Goal: Task Accomplishment & Management: Manage account settings

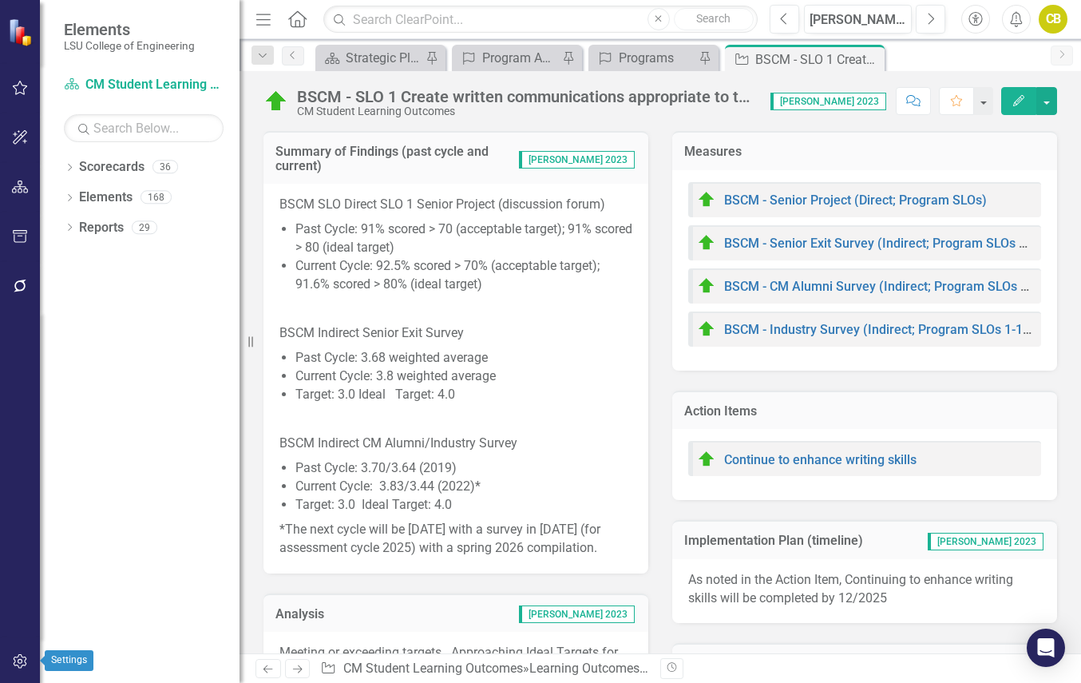
click at [22, 657] on icon "button" at bounding box center [20, 661] width 14 height 14
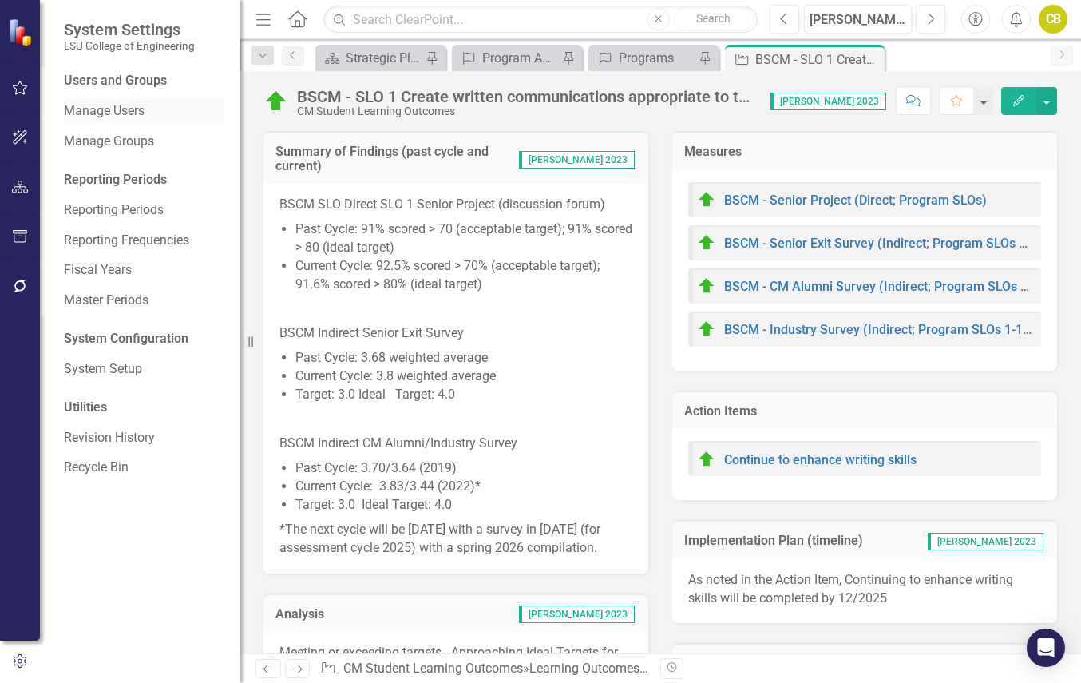
click at [132, 108] on link "Manage Users" at bounding box center [144, 111] width 160 height 18
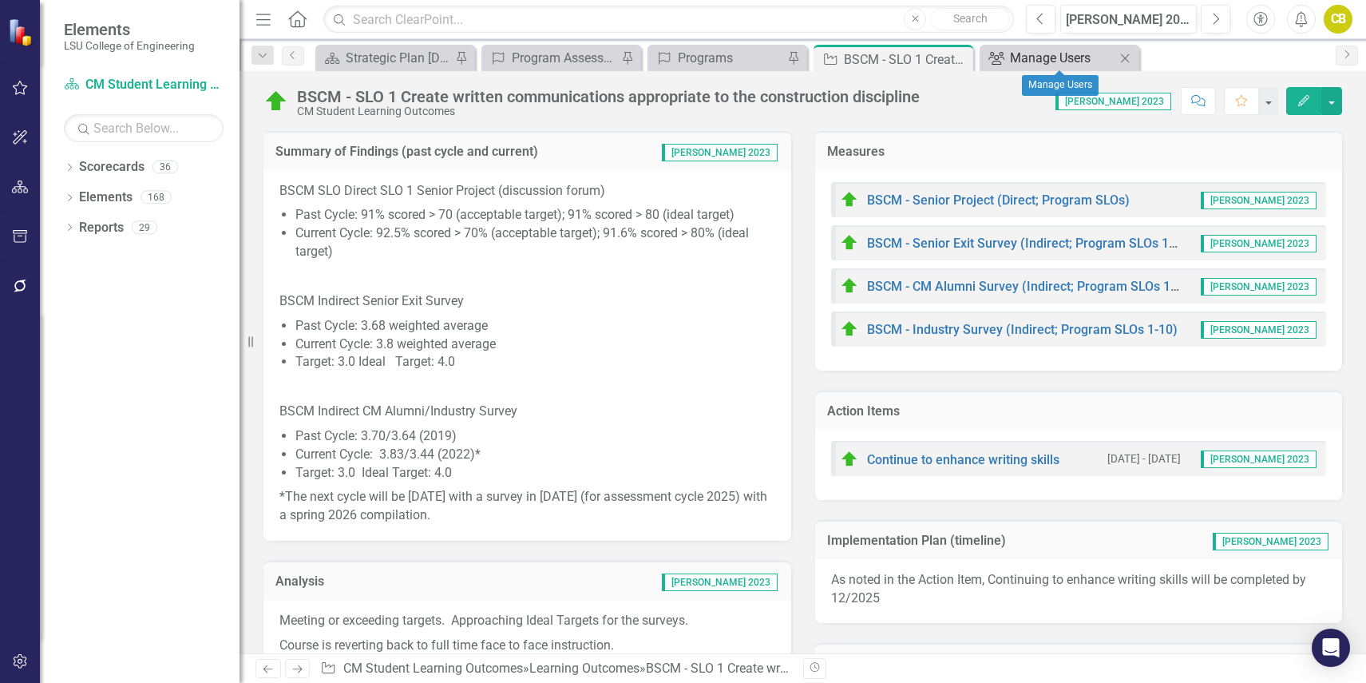
click at [1039, 59] on div "Manage Users" at bounding box center [1062, 58] width 105 height 20
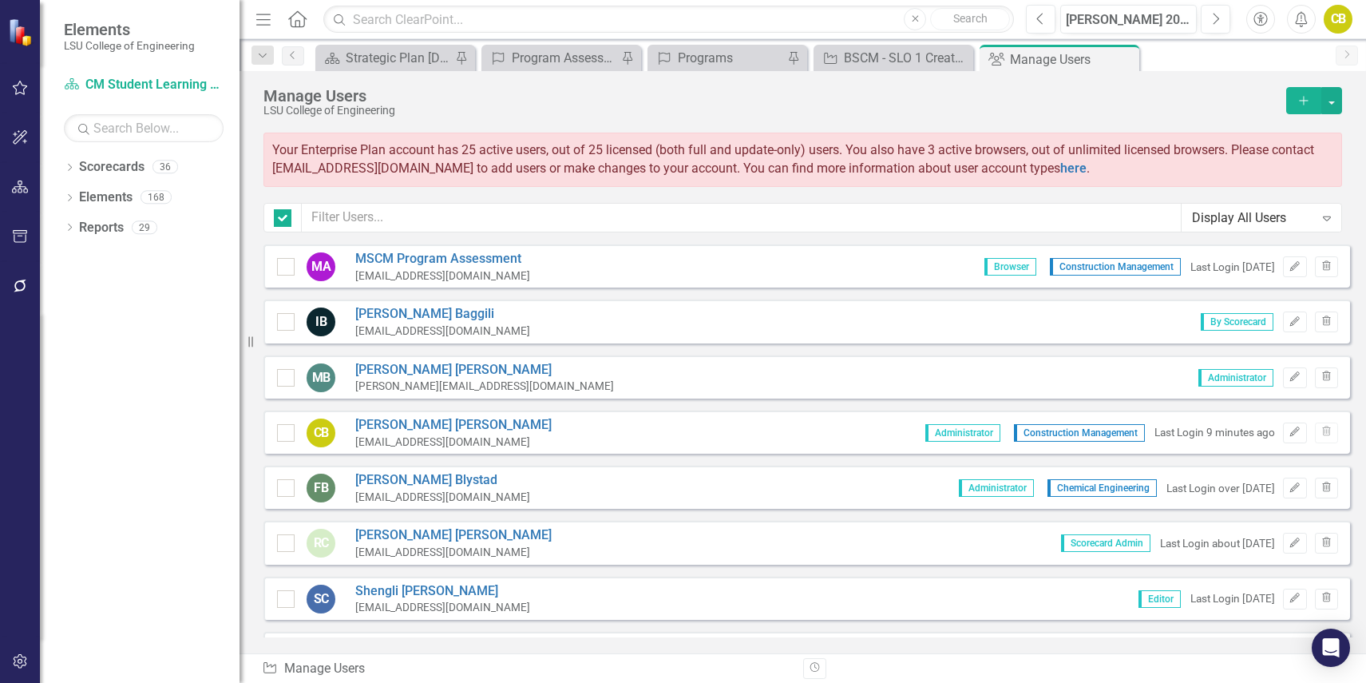
checkbox input "false"
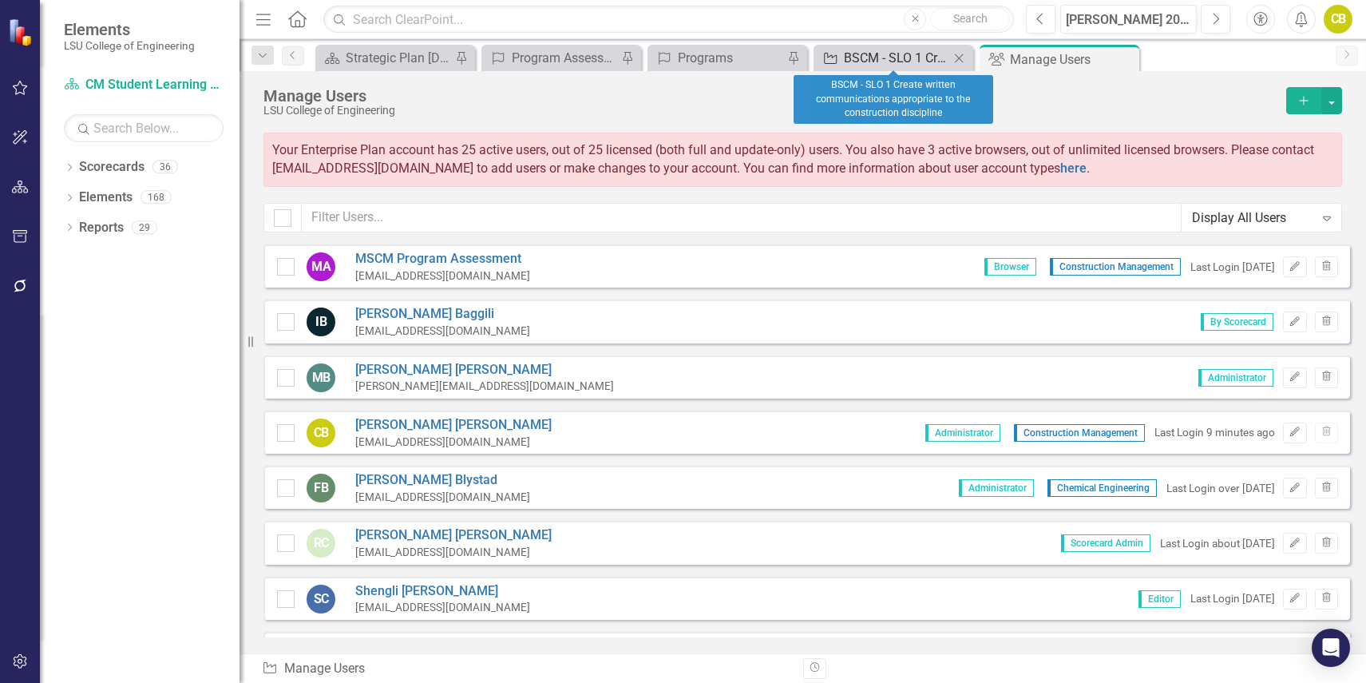
click at [873, 59] on div "BSCM - SLO 1 Create written communications appropriate to the construction disc…" at bounding box center [896, 58] width 105 height 20
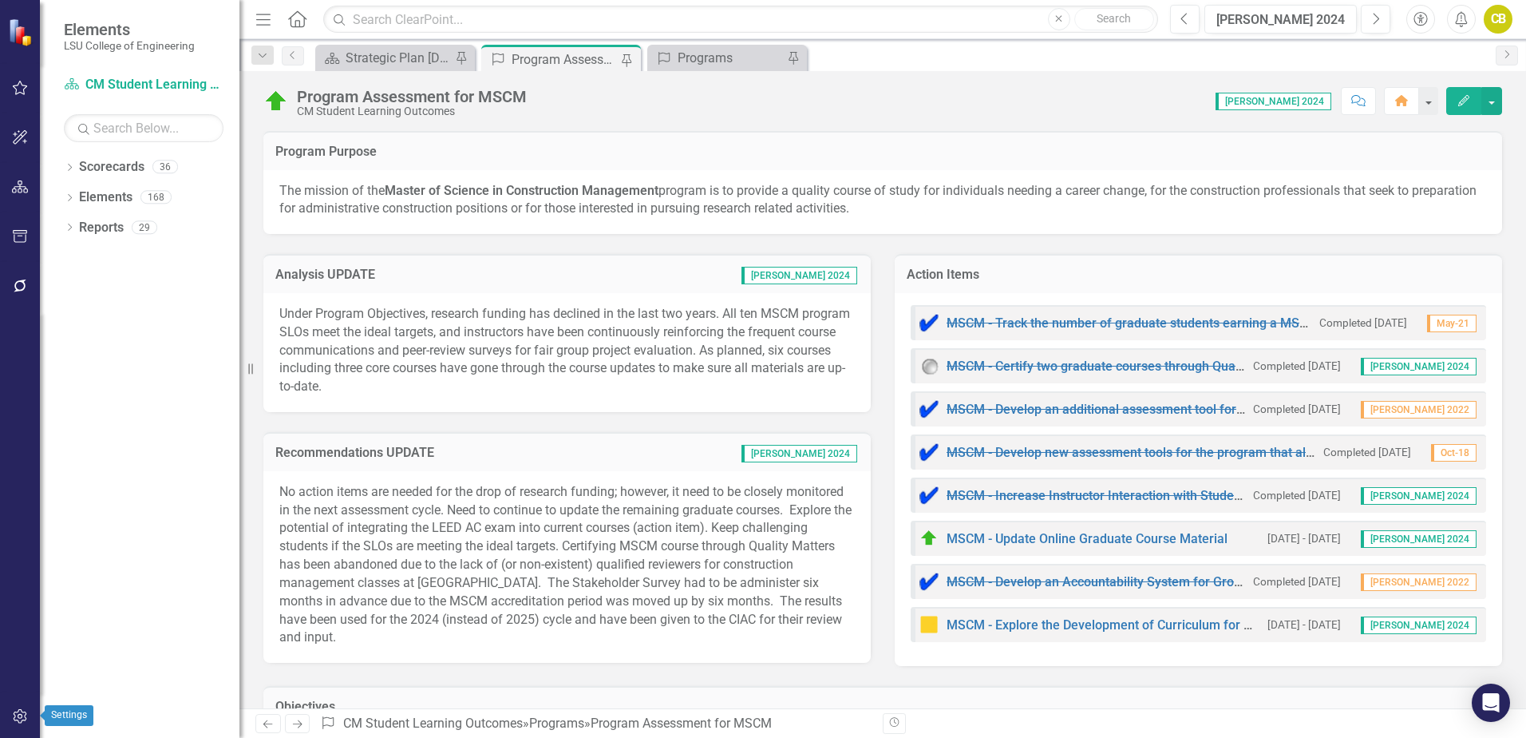
click at [22, 714] on icon "button" at bounding box center [20, 716] width 17 height 13
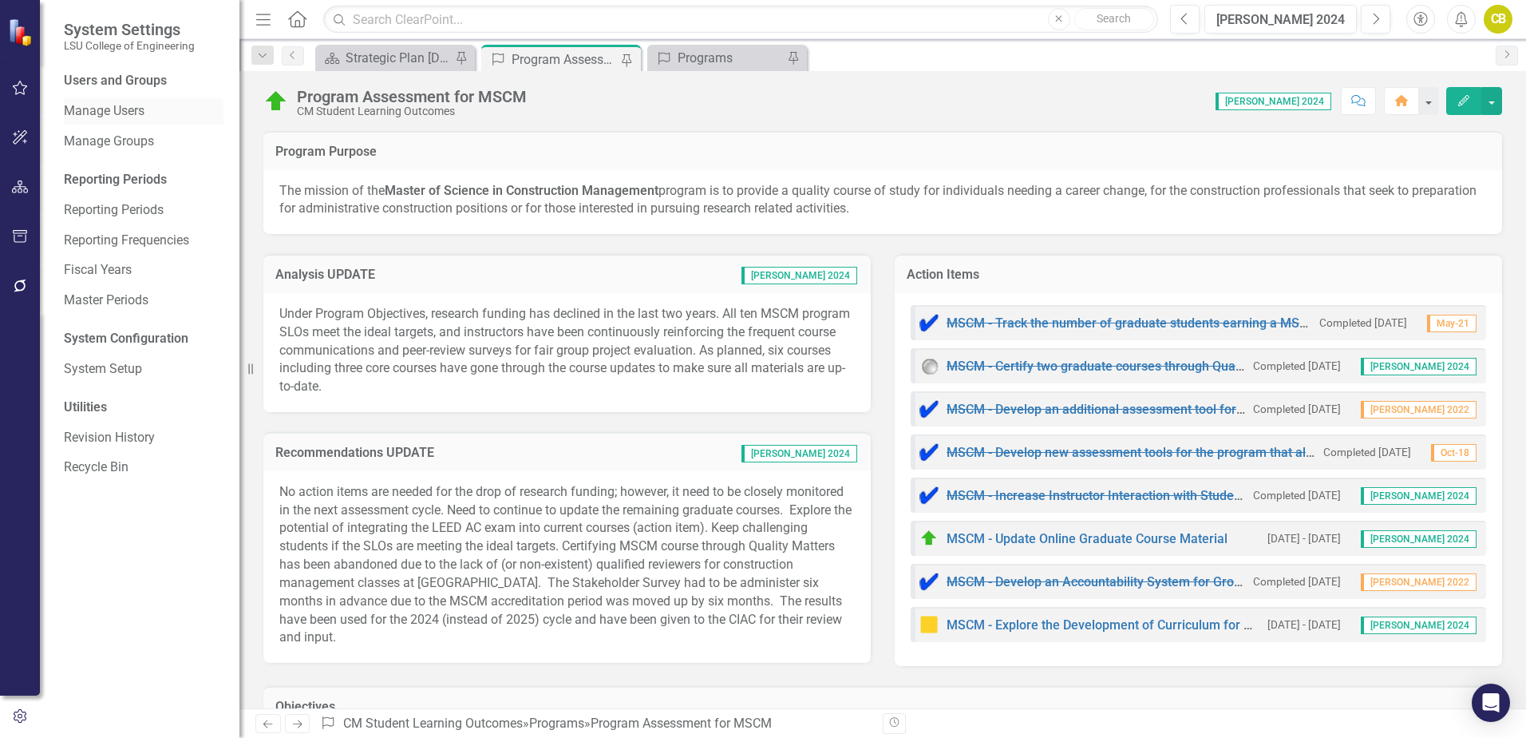
click at [115, 109] on link "Manage Users" at bounding box center [144, 111] width 160 height 18
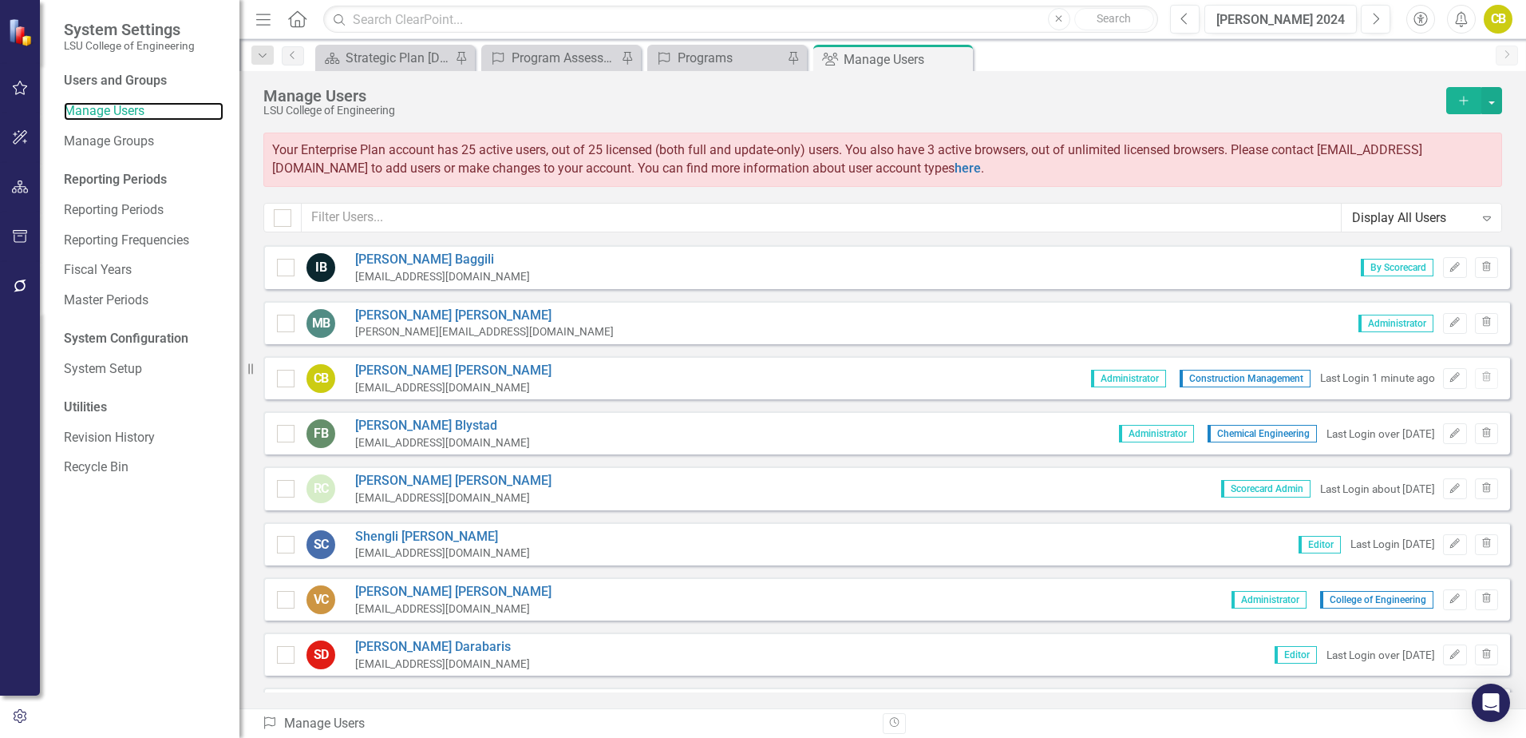
scroll to position [80, 0]
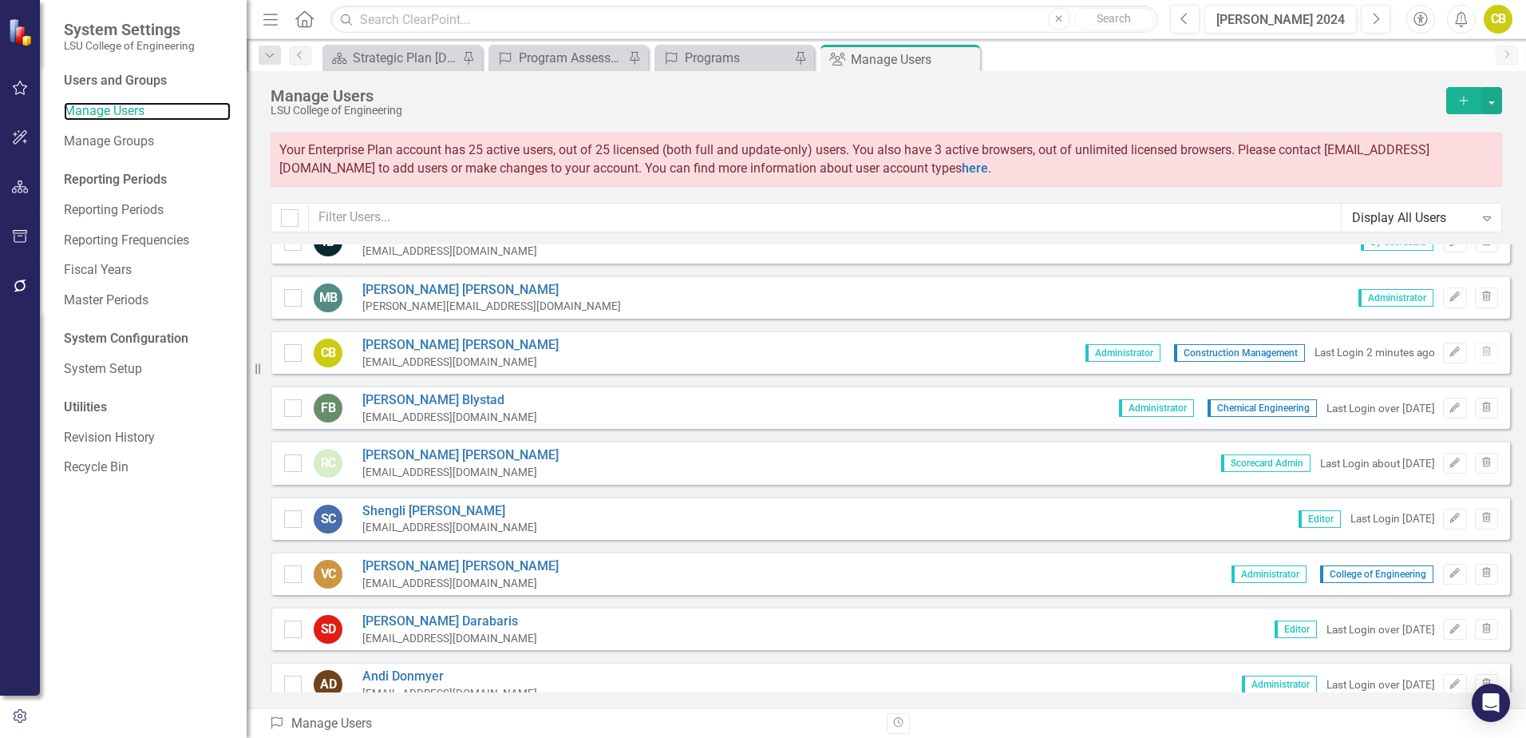
click at [247, 530] on div "Resize" at bounding box center [253, 369] width 13 height 738
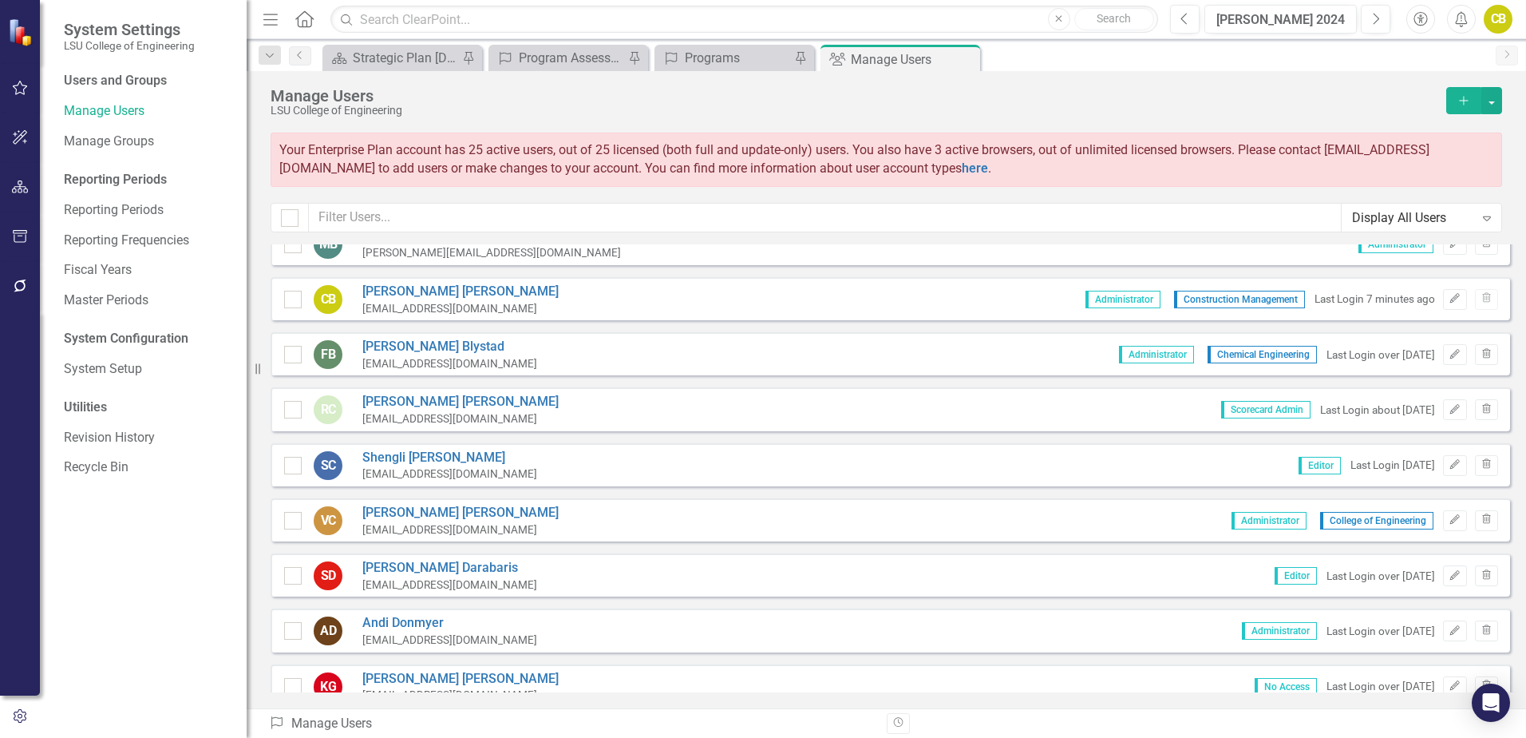
scroll to position [0, 0]
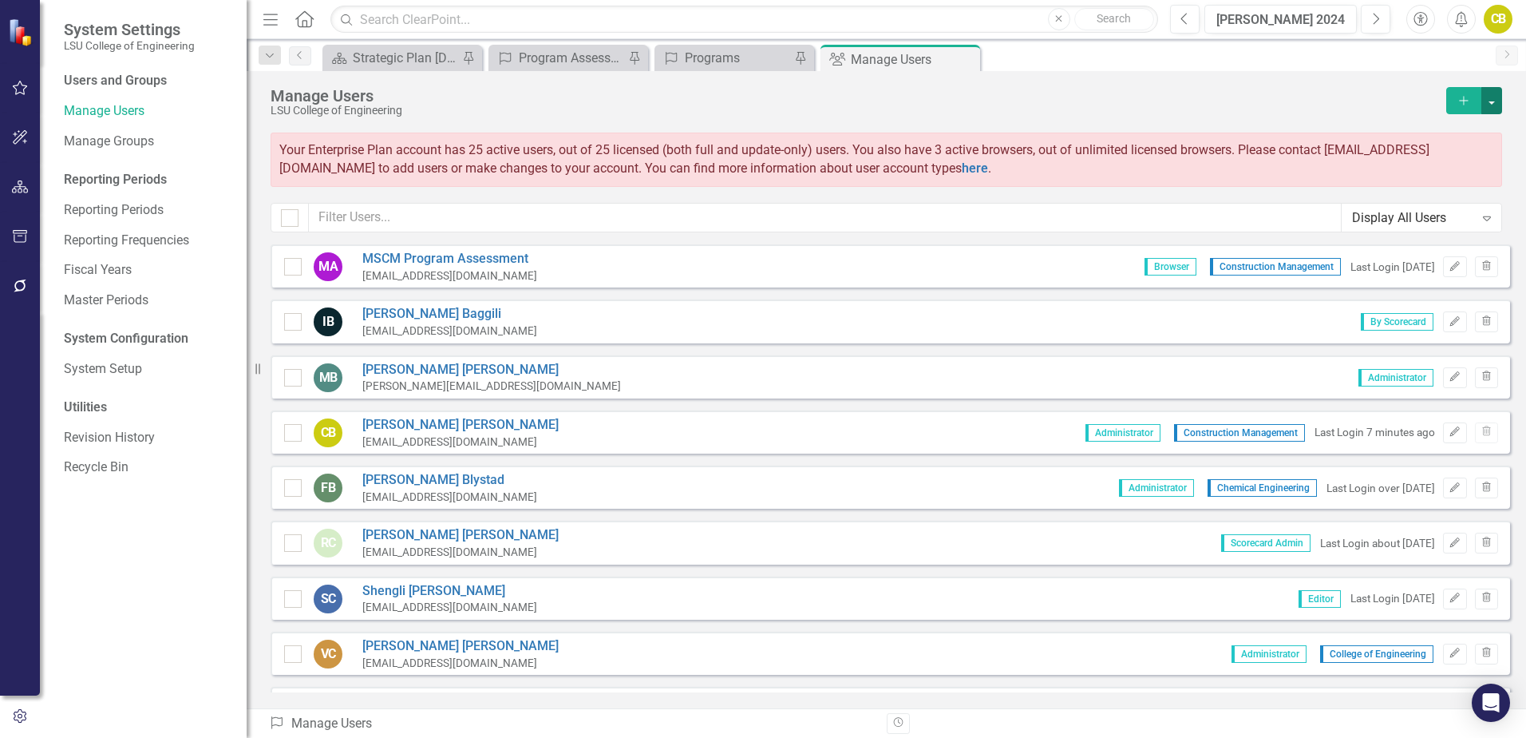
click at [1494, 105] on button "button" at bounding box center [1492, 100] width 21 height 27
click at [1445, 219] on link "Excel File User Activity Report" at bounding box center [1428, 219] width 148 height 30
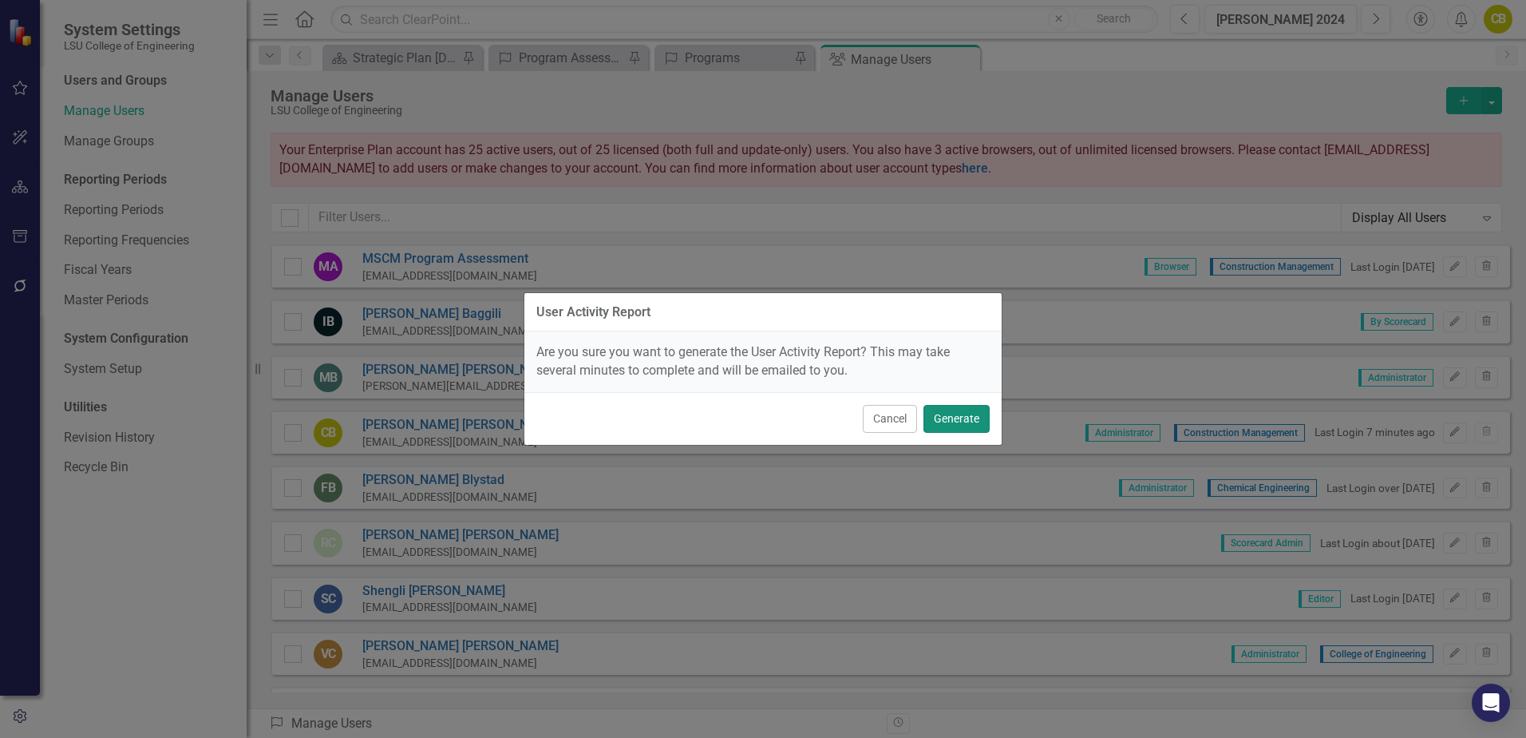
click at [952, 419] on button "Generate" at bounding box center [957, 419] width 66 height 28
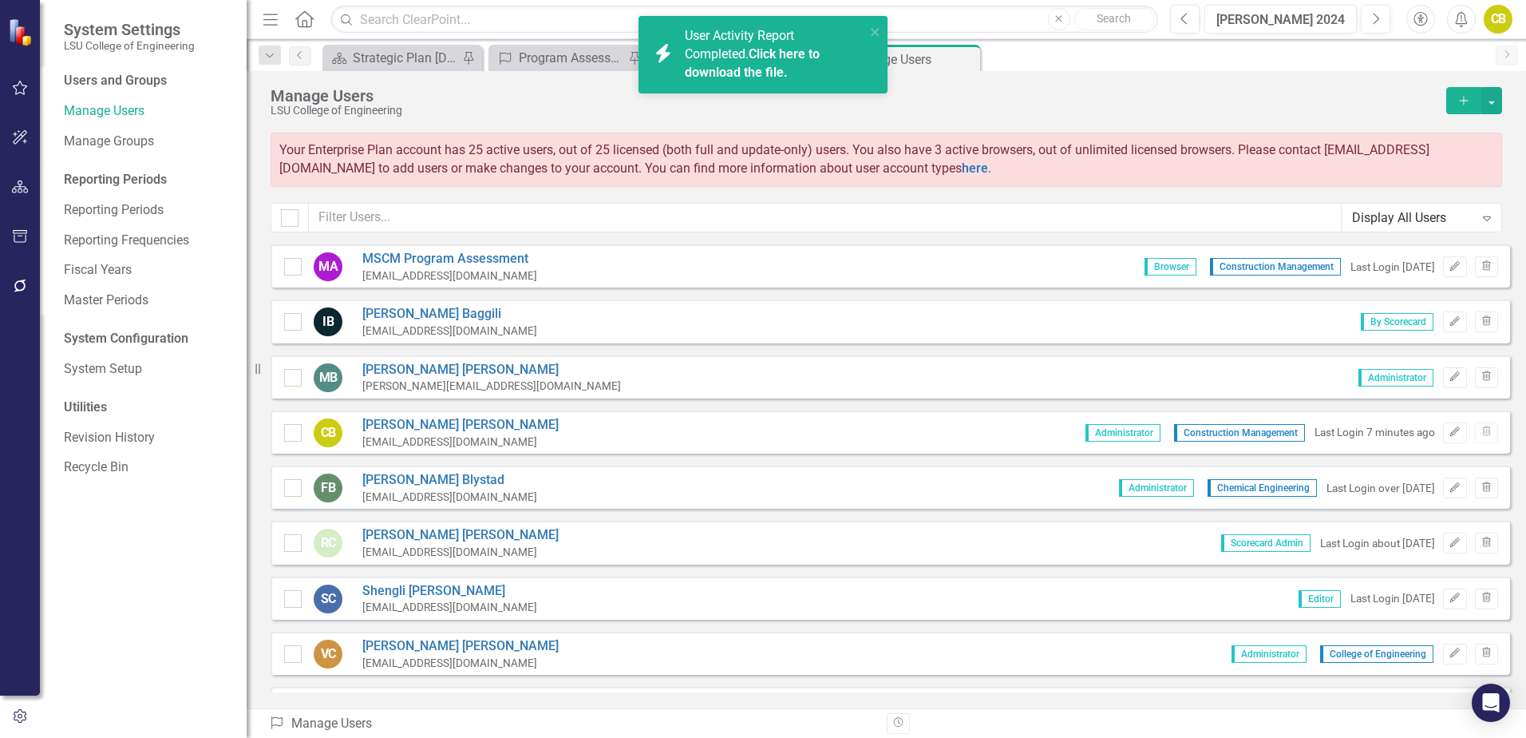
click at [783, 70] on link "Click here to download the file." at bounding box center [752, 63] width 135 height 34
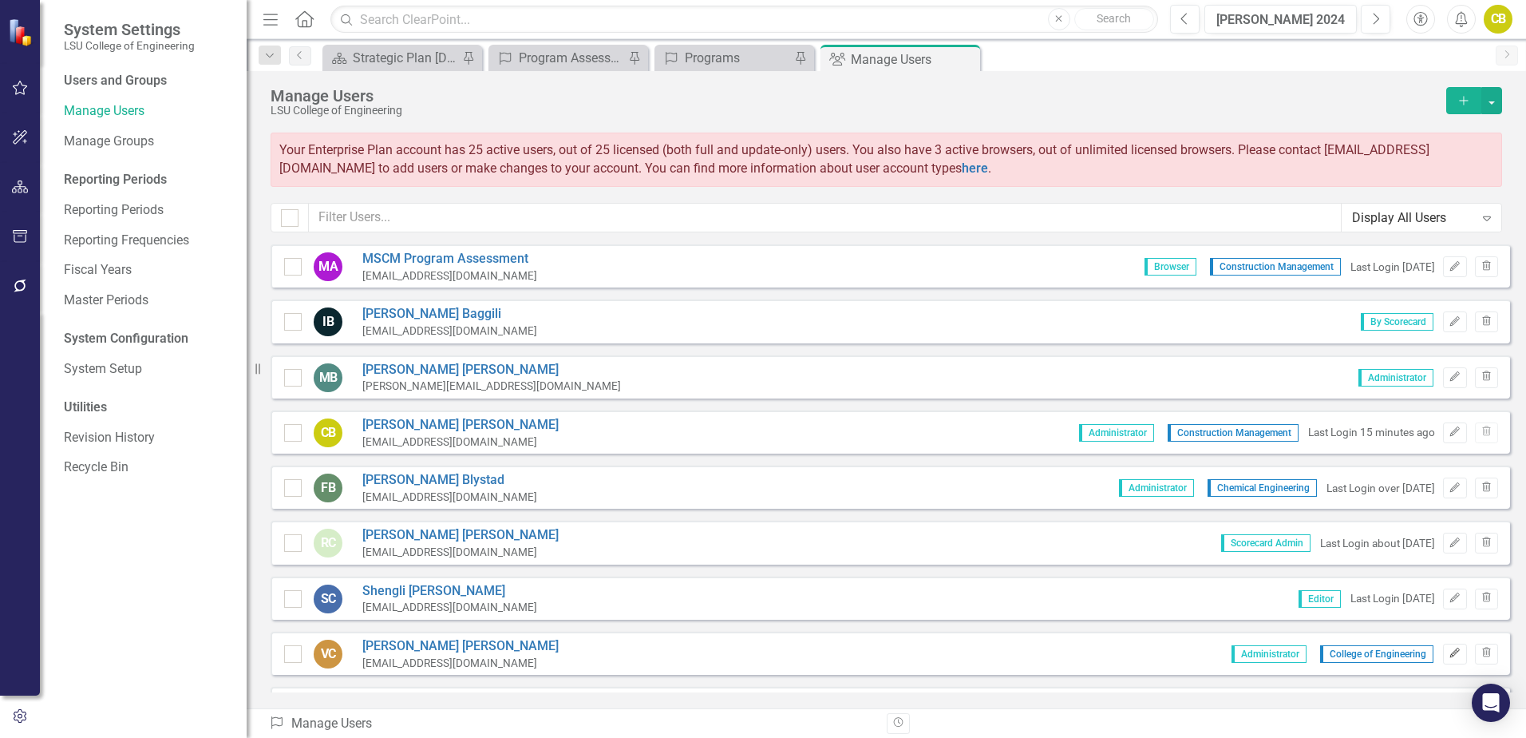
click at [1449, 654] on icon "Edit" at bounding box center [1455, 653] width 12 height 10
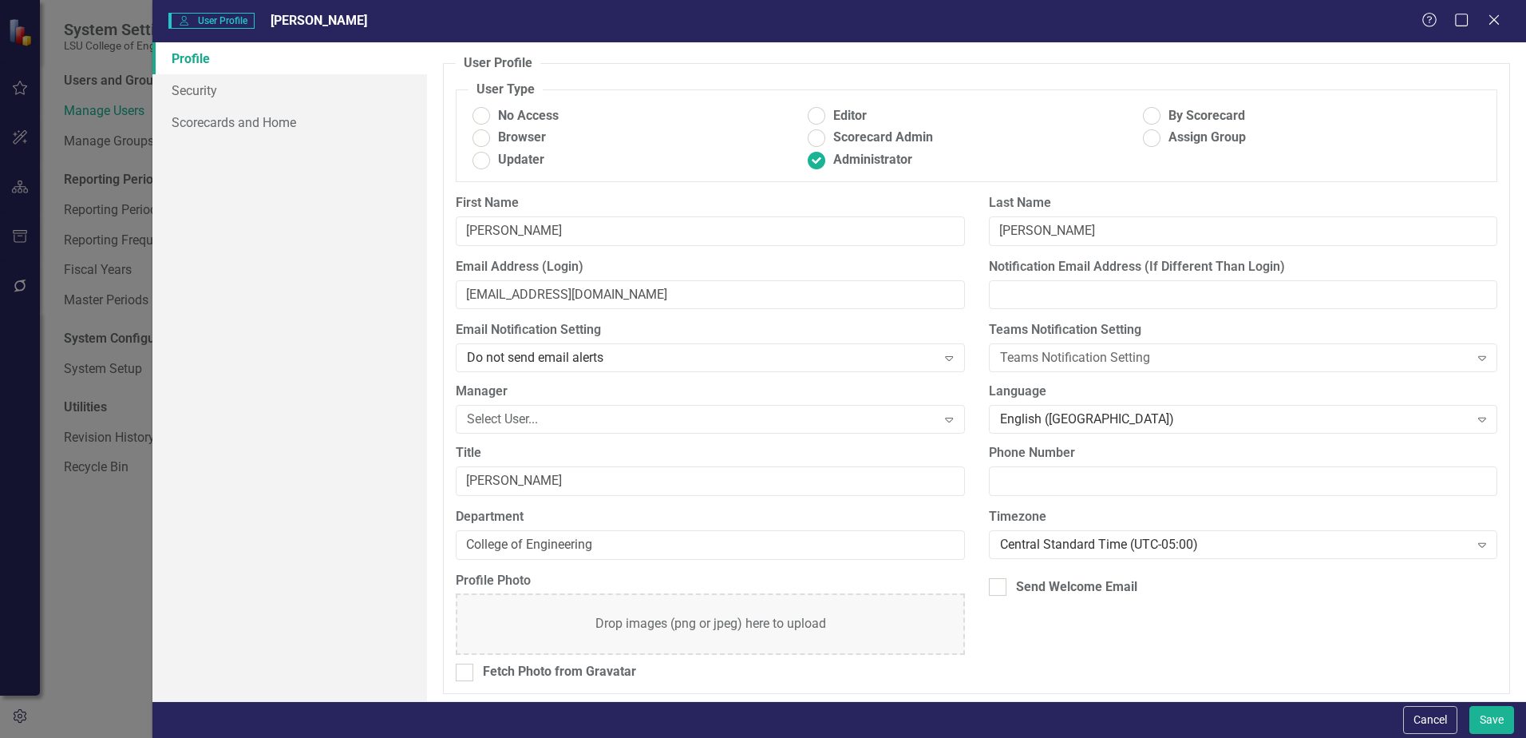
scroll to position [5, 0]
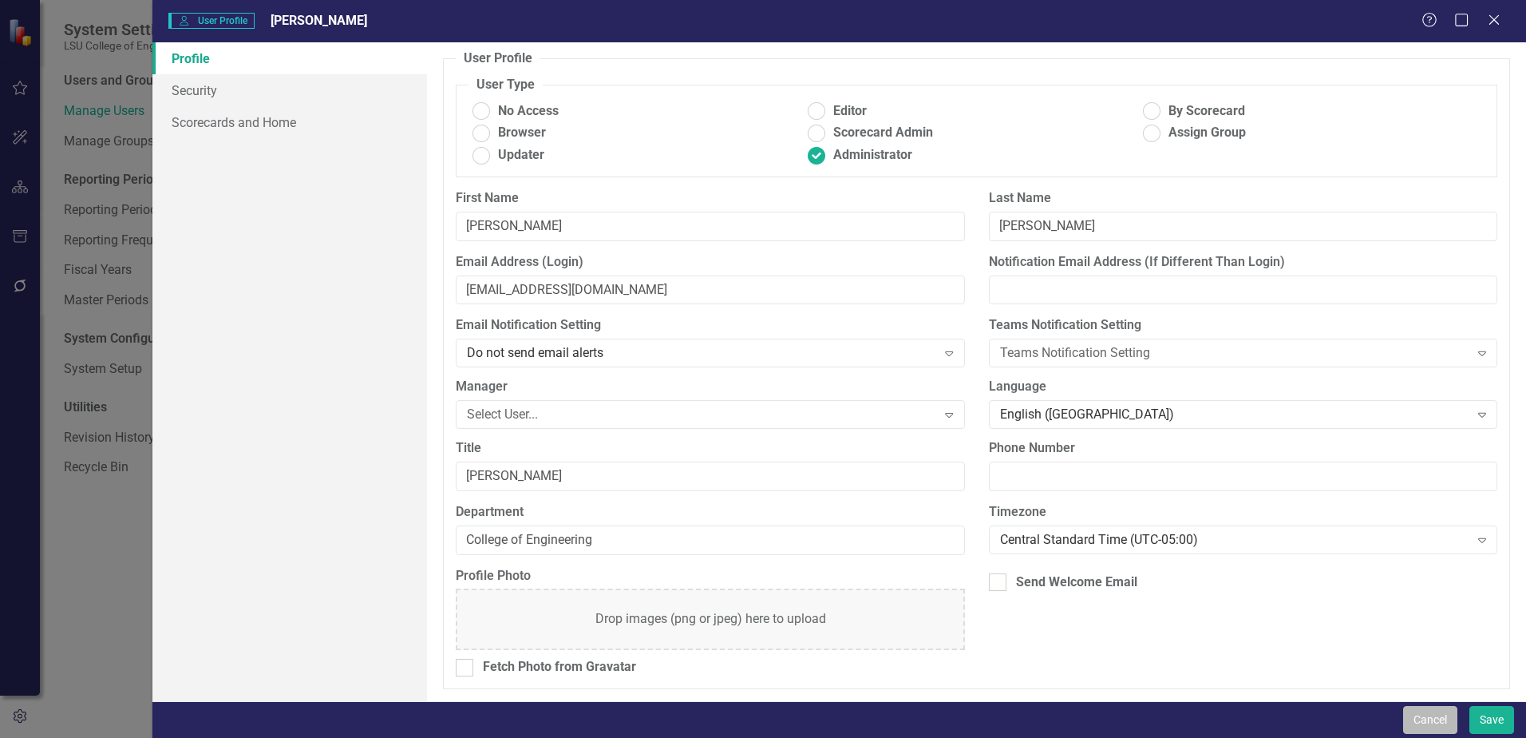
click at [1432, 725] on button "Cancel" at bounding box center [1430, 720] width 54 height 28
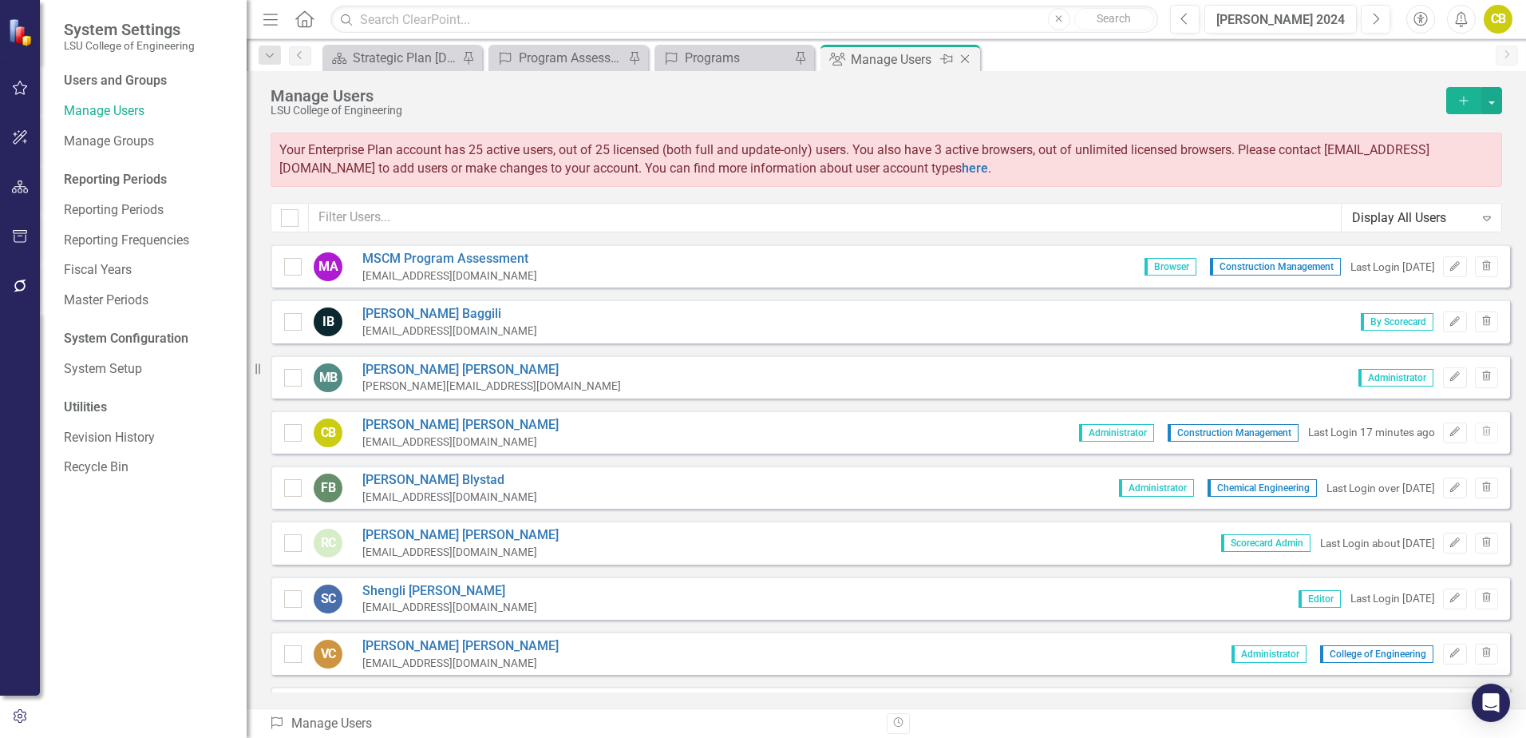
click at [969, 60] on icon "Close" at bounding box center [965, 59] width 16 height 13
